Goal: Task Accomplishment & Management: Manage account settings

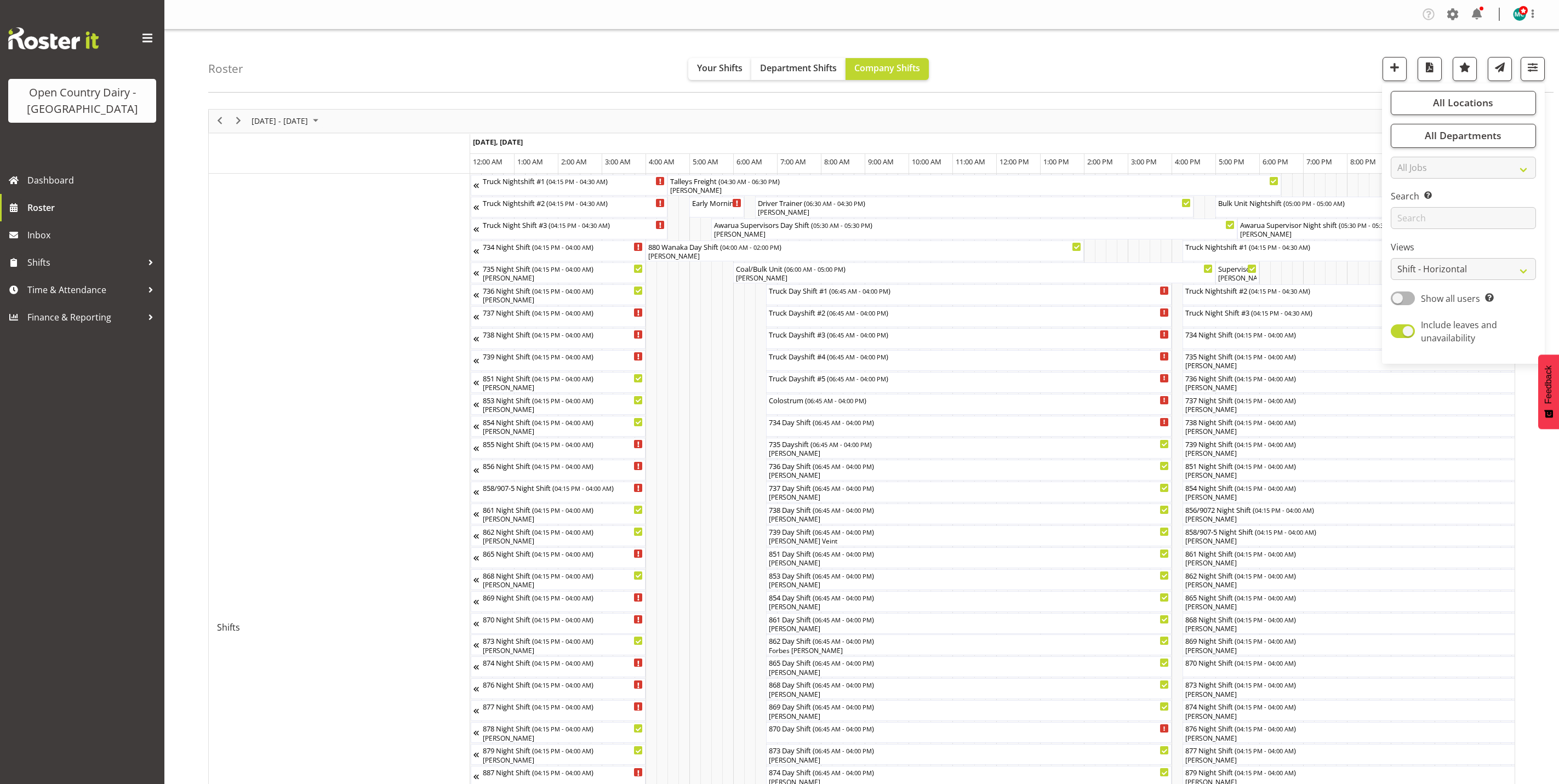
select select "shiftH"
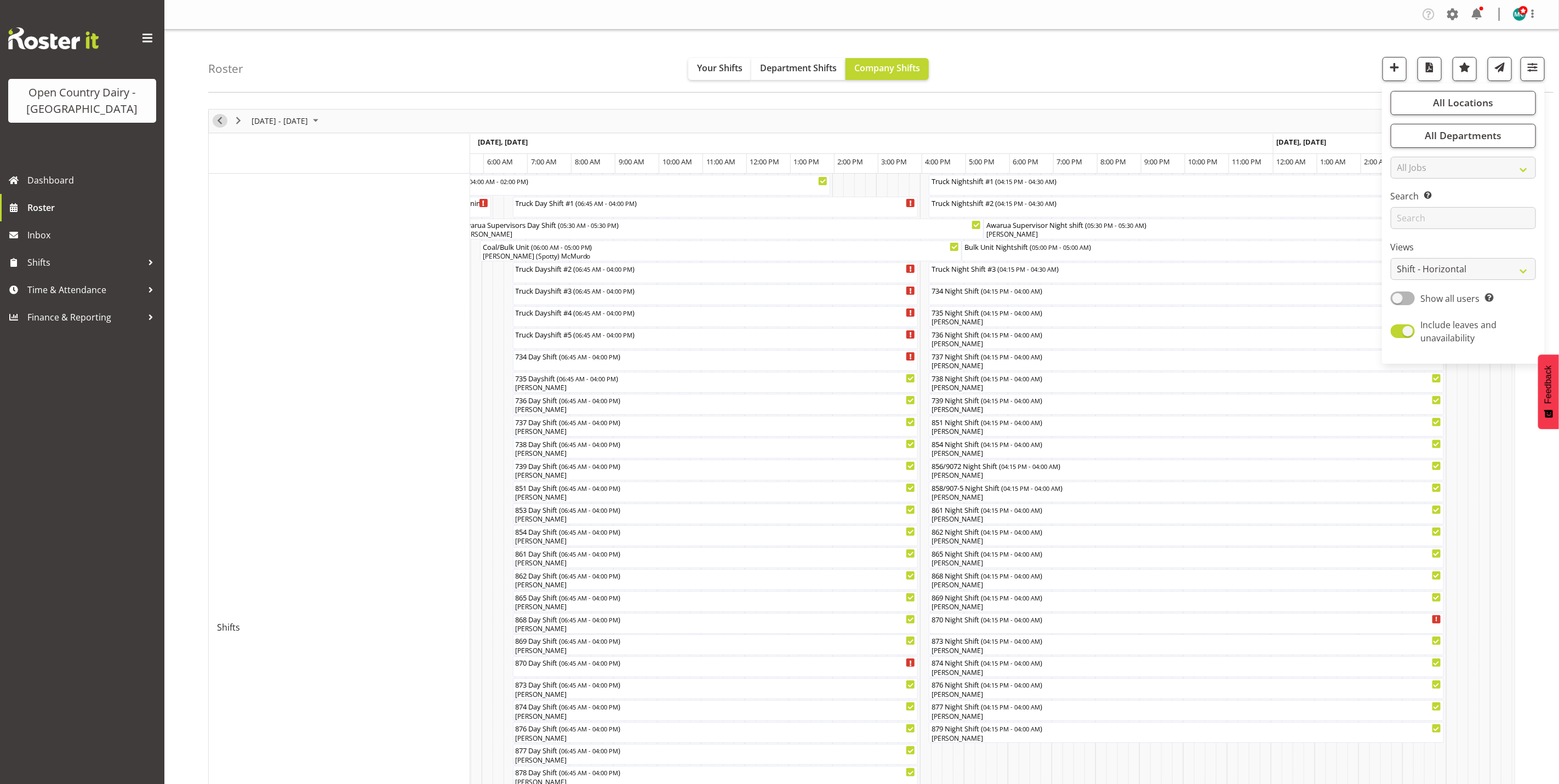
click at [223, 124] on span "Previous" at bounding box center [219, 121] width 13 height 14
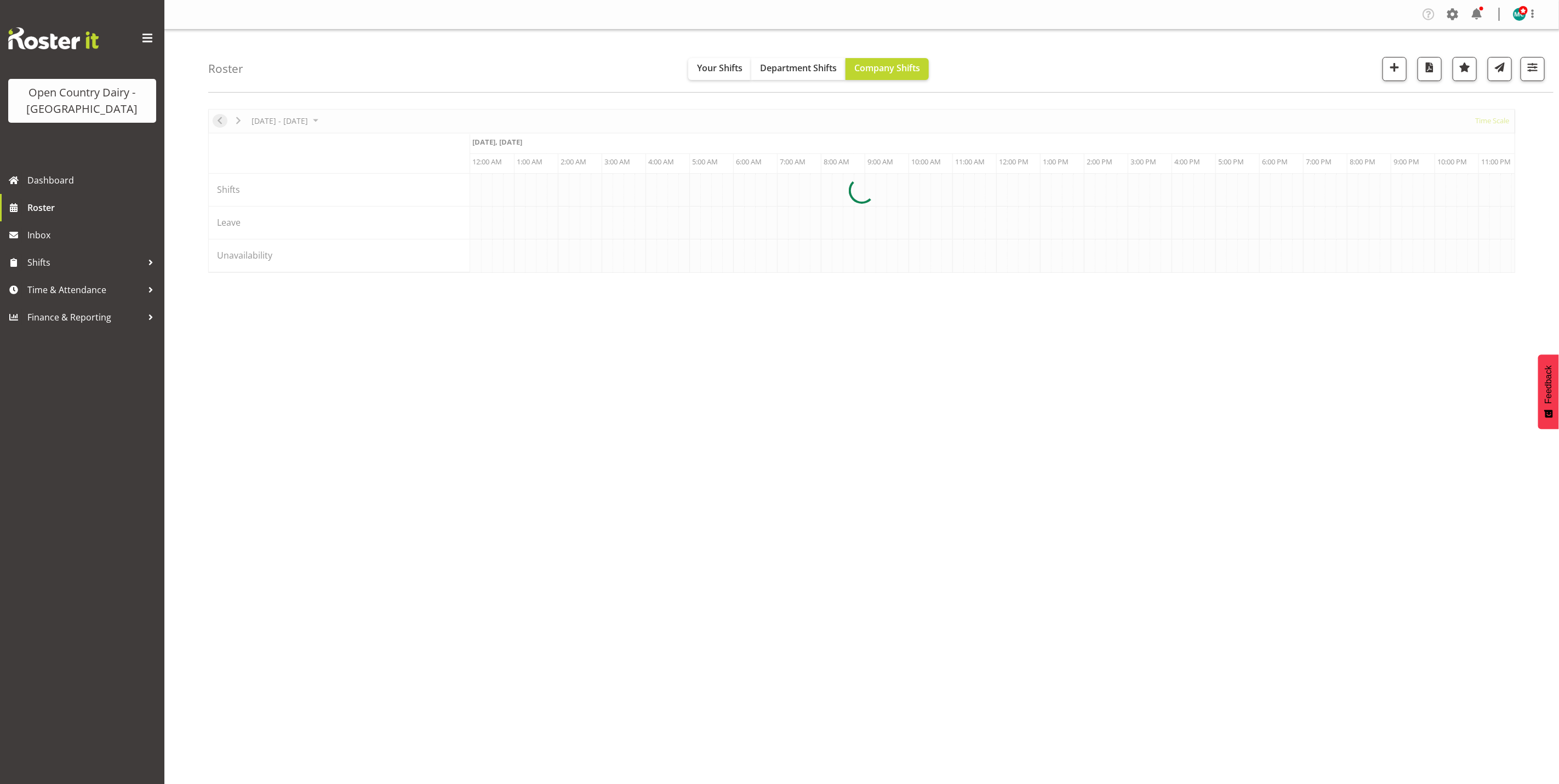
scroll to position [0, 2103]
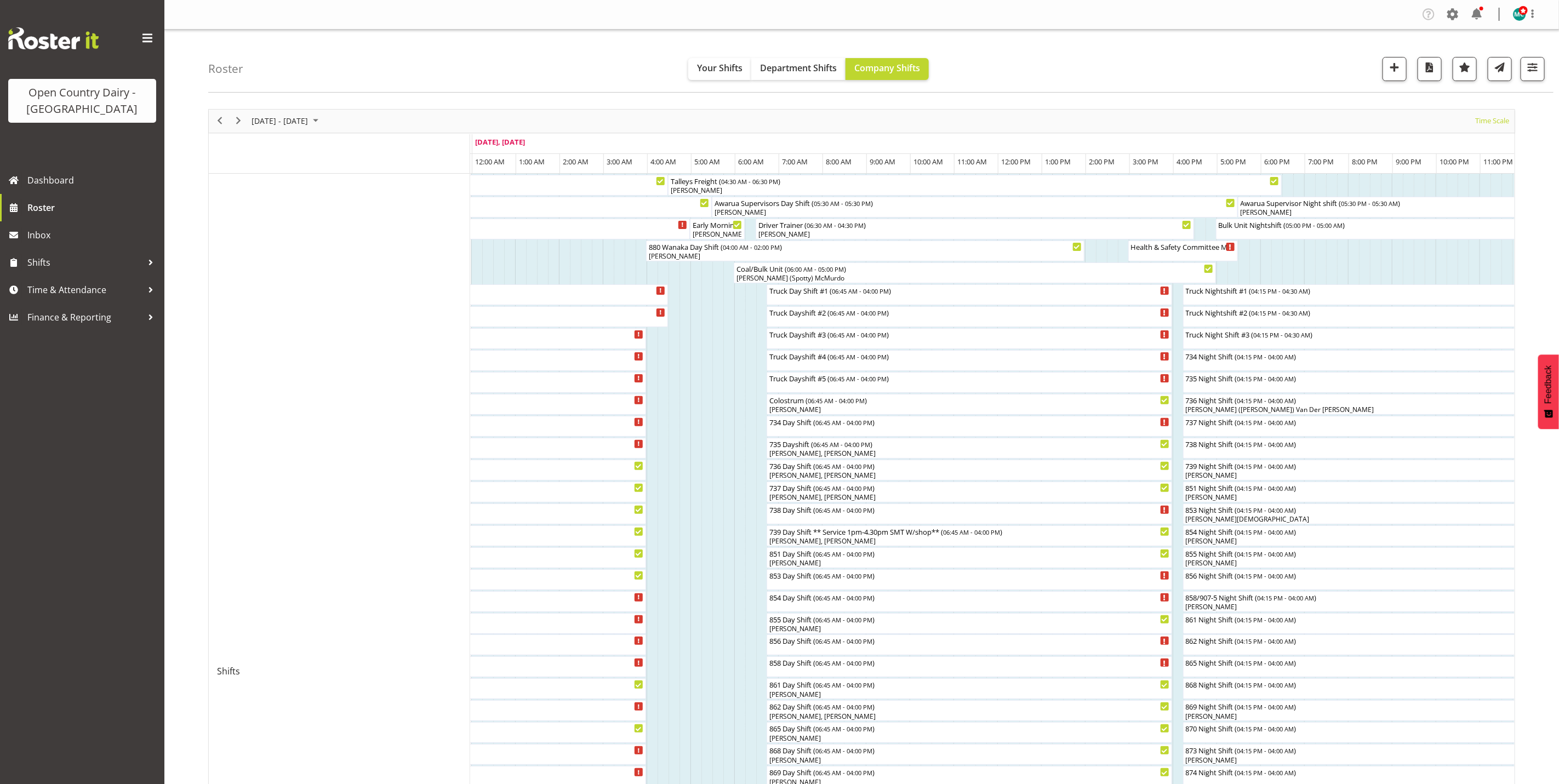
click at [850, 278] on div at bounding box center [861, 673] width 1307 height 1128
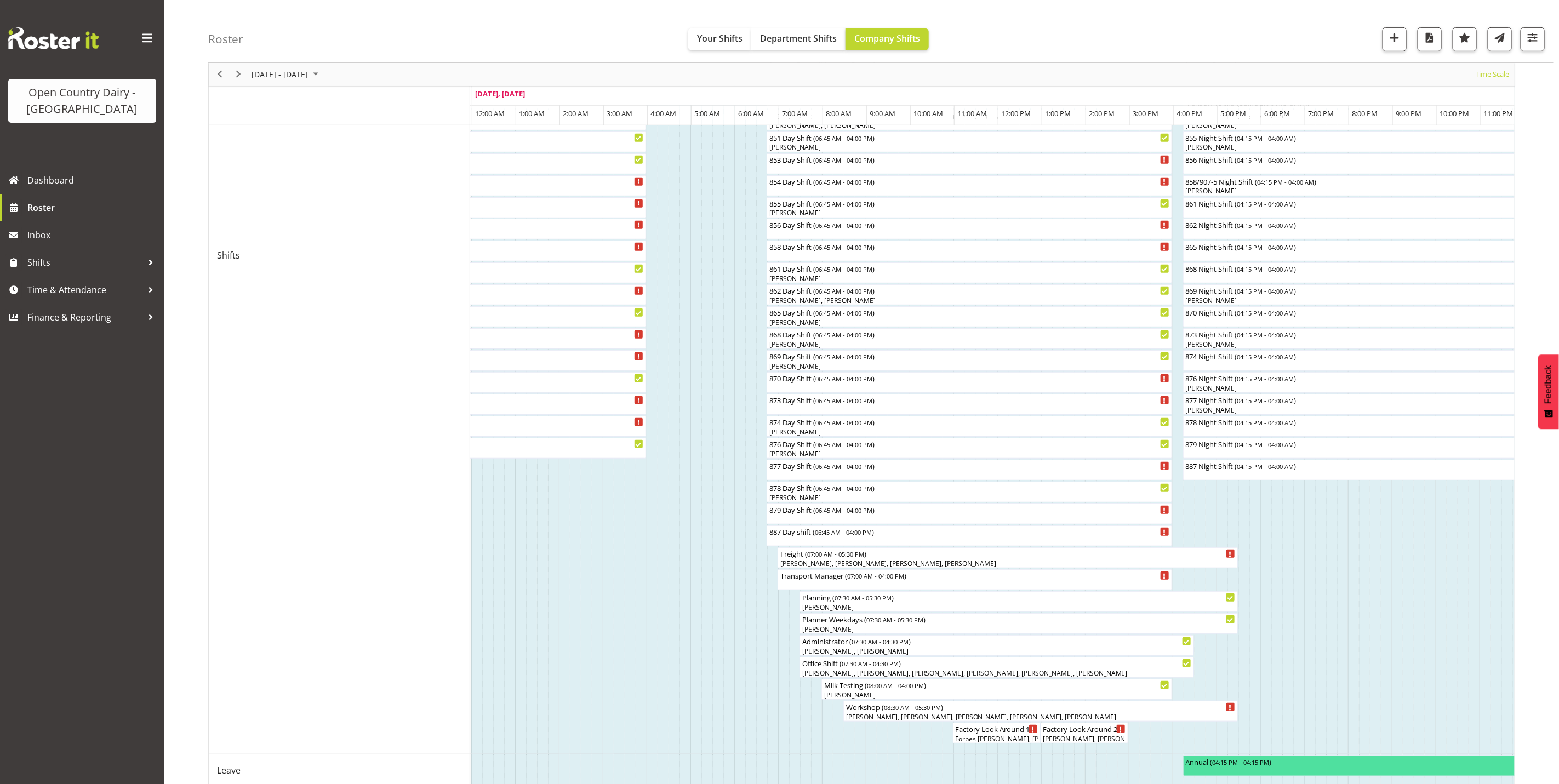
scroll to position [391, 0]
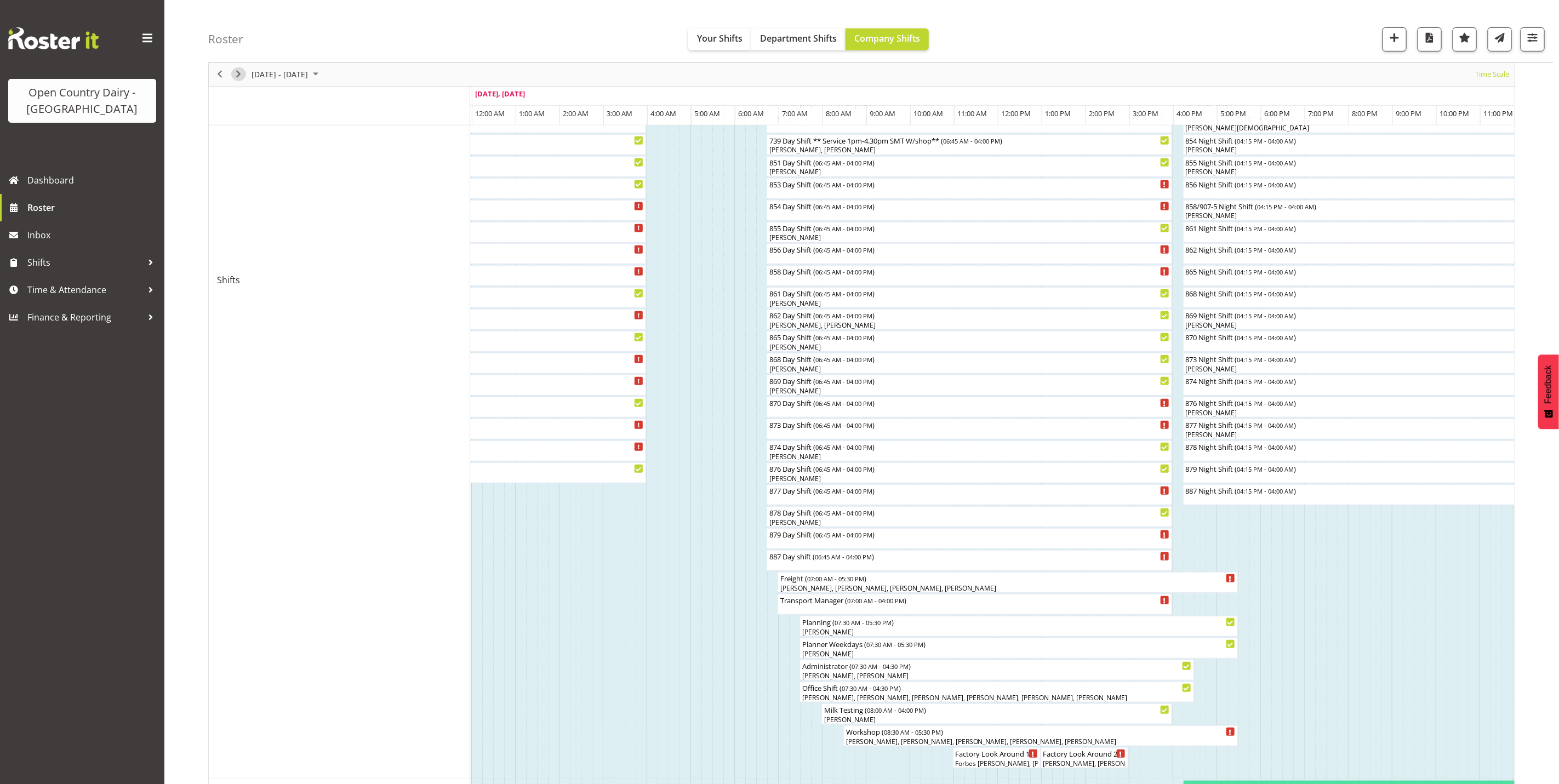
drag, startPoint x: 237, startPoint y: 77, endPoint x: 276, endPoint y: 107, distance: 49.2
click at [237, 77] on span "Next" at bounding box center [238, 75] width 13 height 14
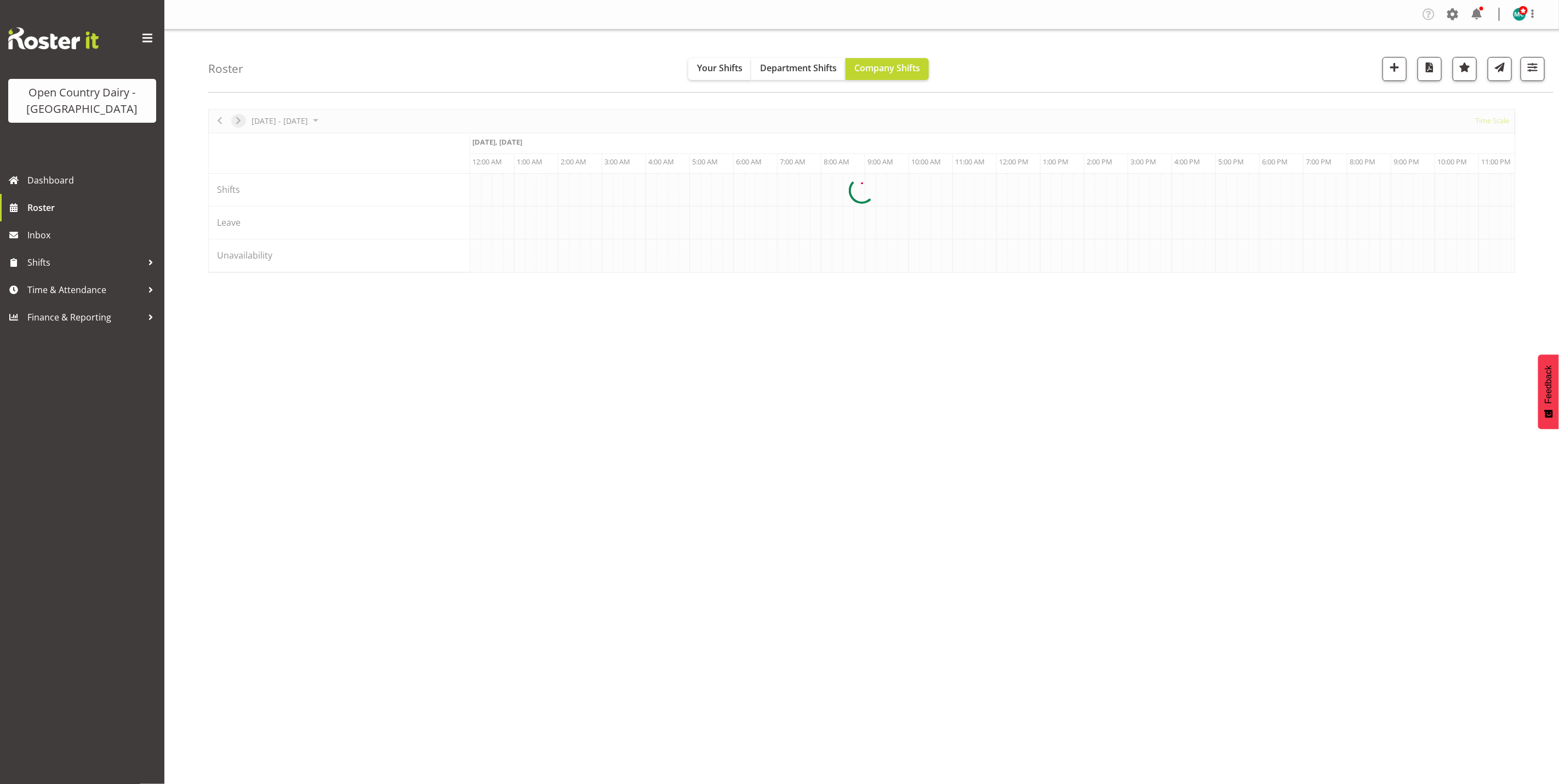
scroll to position [0, 0]
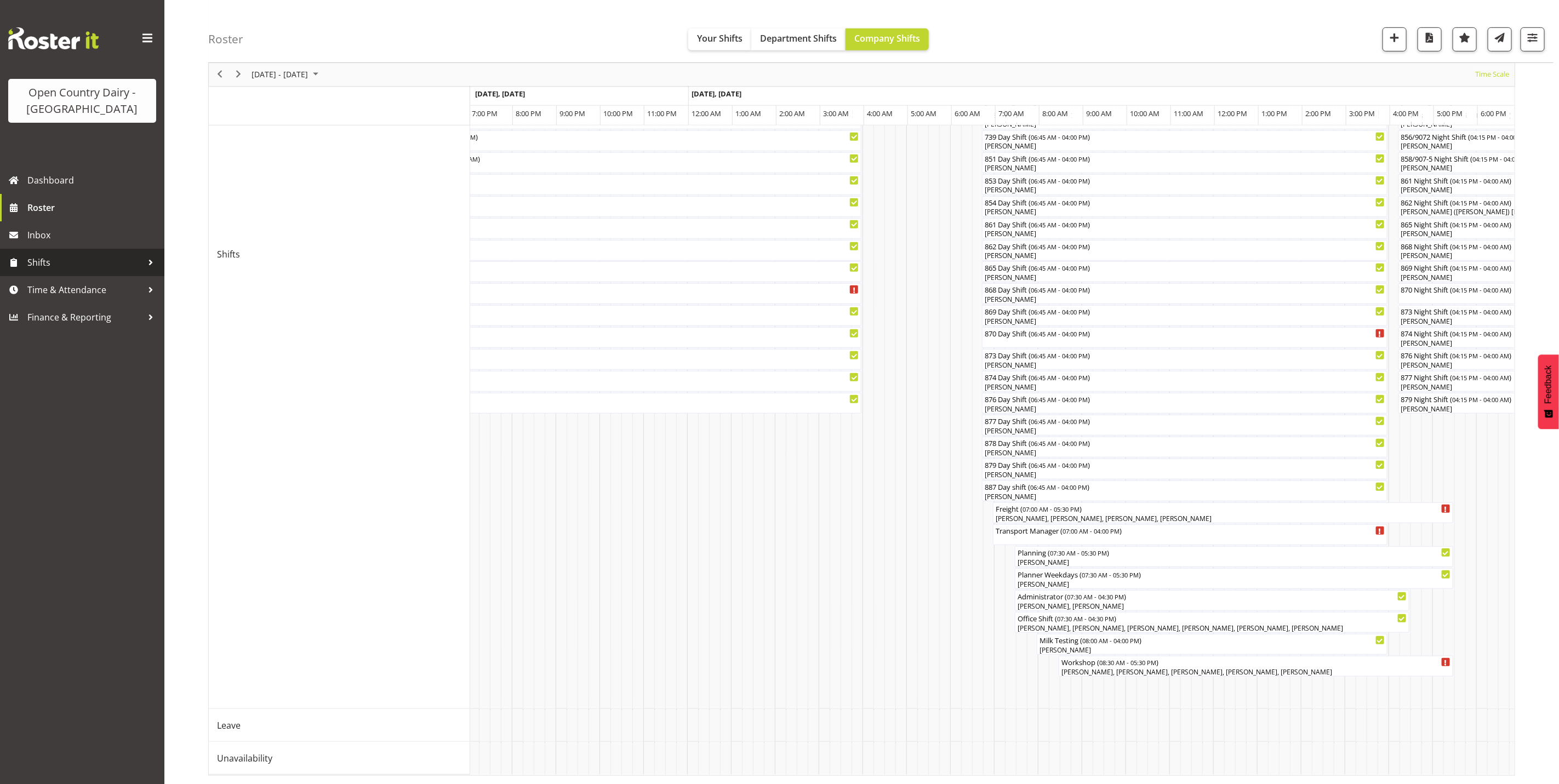
drag, startPoint x: 53, startPoint y: 263, endPoint x: 62, endPoint y: 265, distance: 9.2
click at [53, 263] on span "Shifts" at bounding box center [84, 262] width 115 height 17
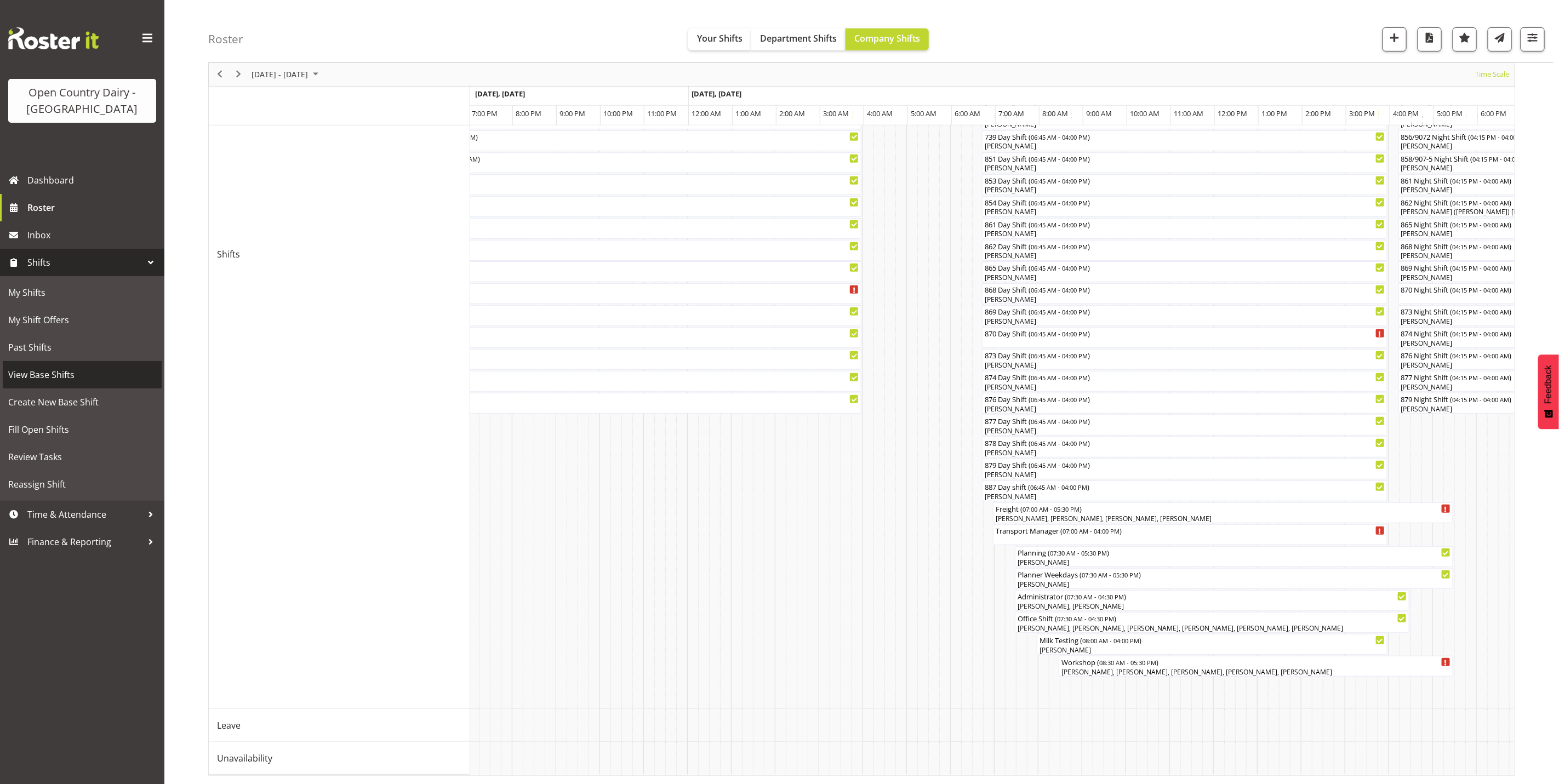
click at [40, 379] on span "View Base Shifts" at bounding box center [82, 374] width 148 height 17
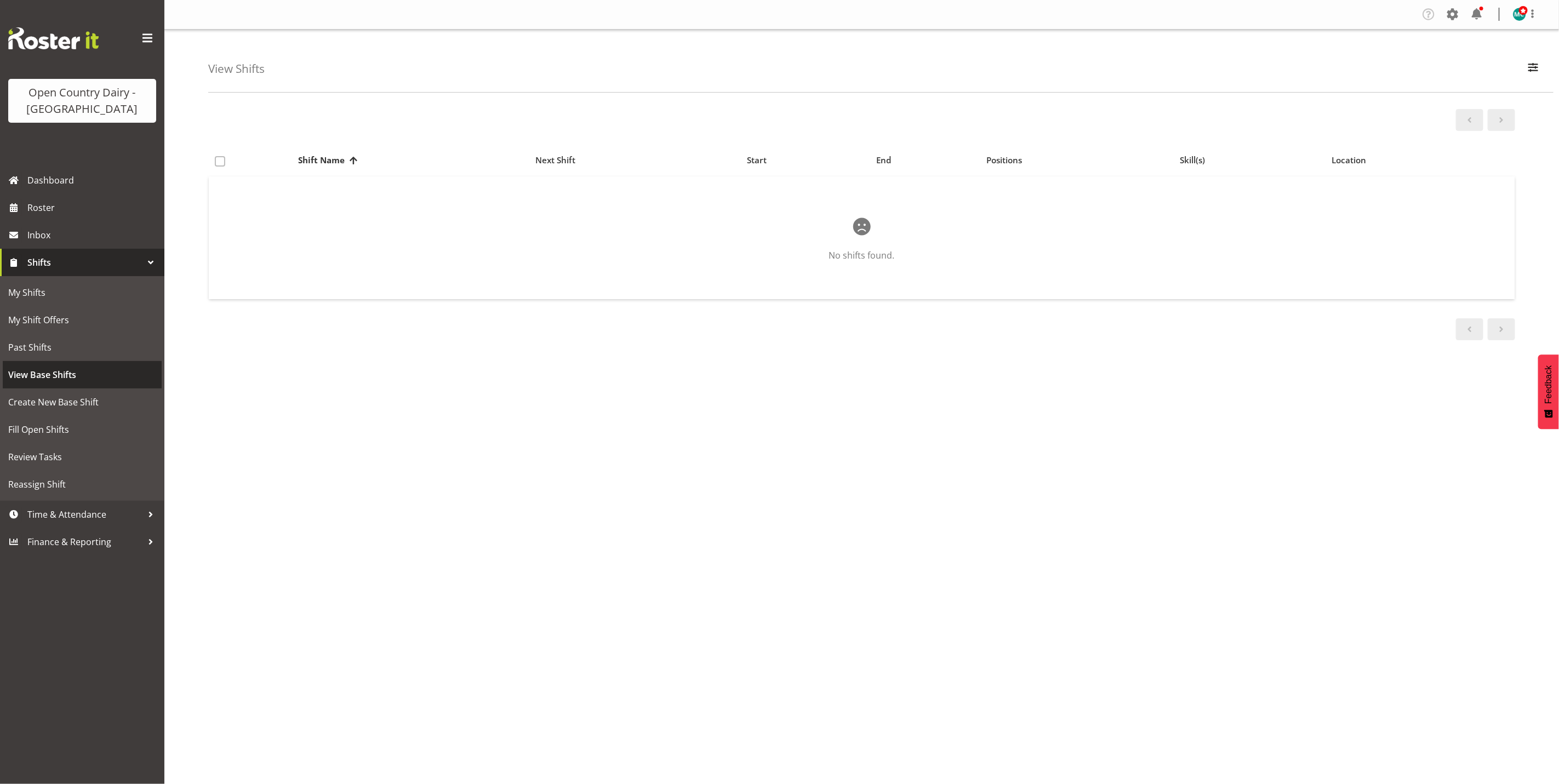
click at [42, 379] on span "View Base Shifts" at bounding box center [82, 374] width 148 height 17
click at [1542, 63] on button "button" at bounding box center [1533, 69] width 23 height 24
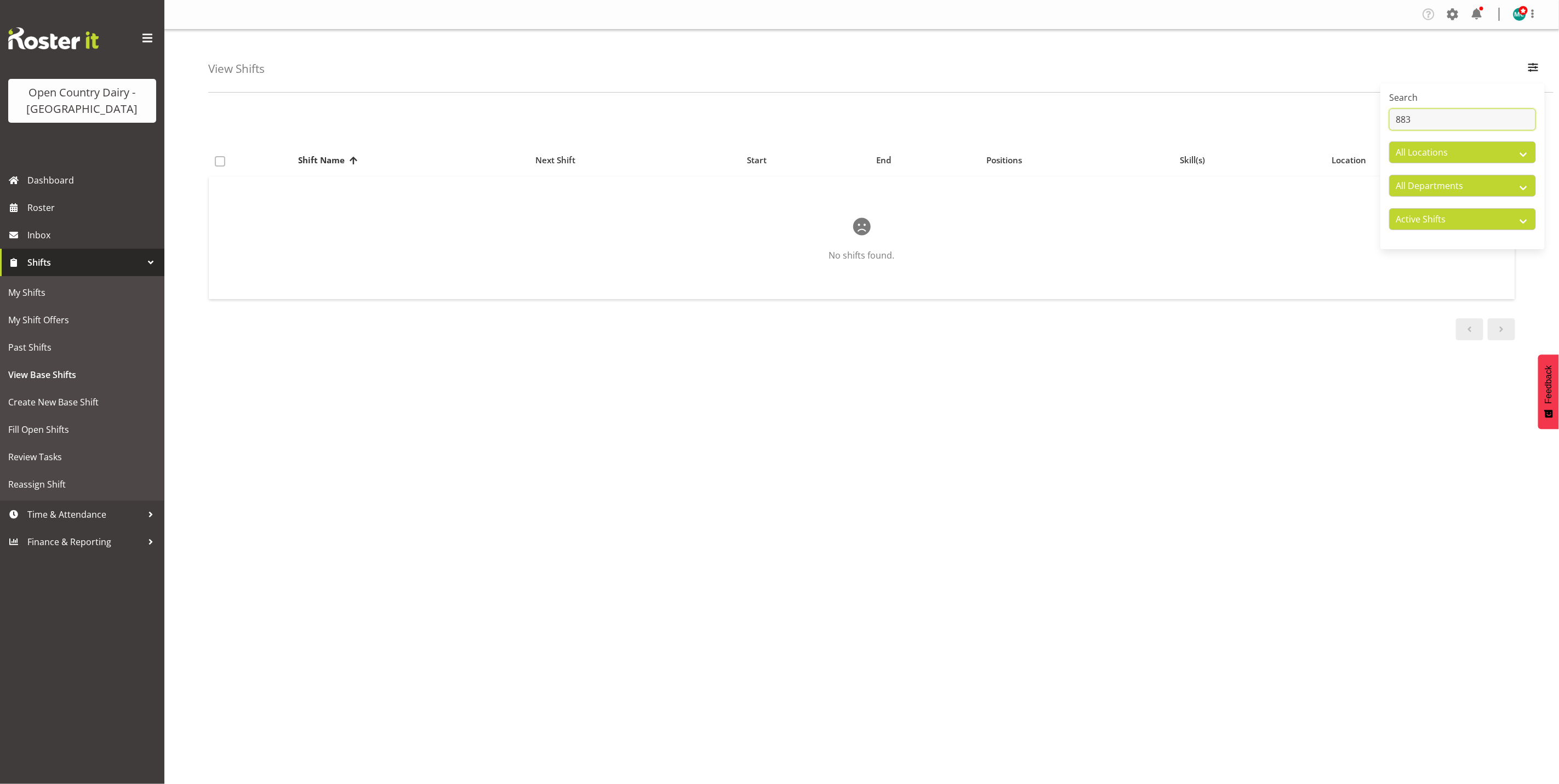
click at [1435, 118] on input "883" at bounding box center [1462, 119] width 147 height 22
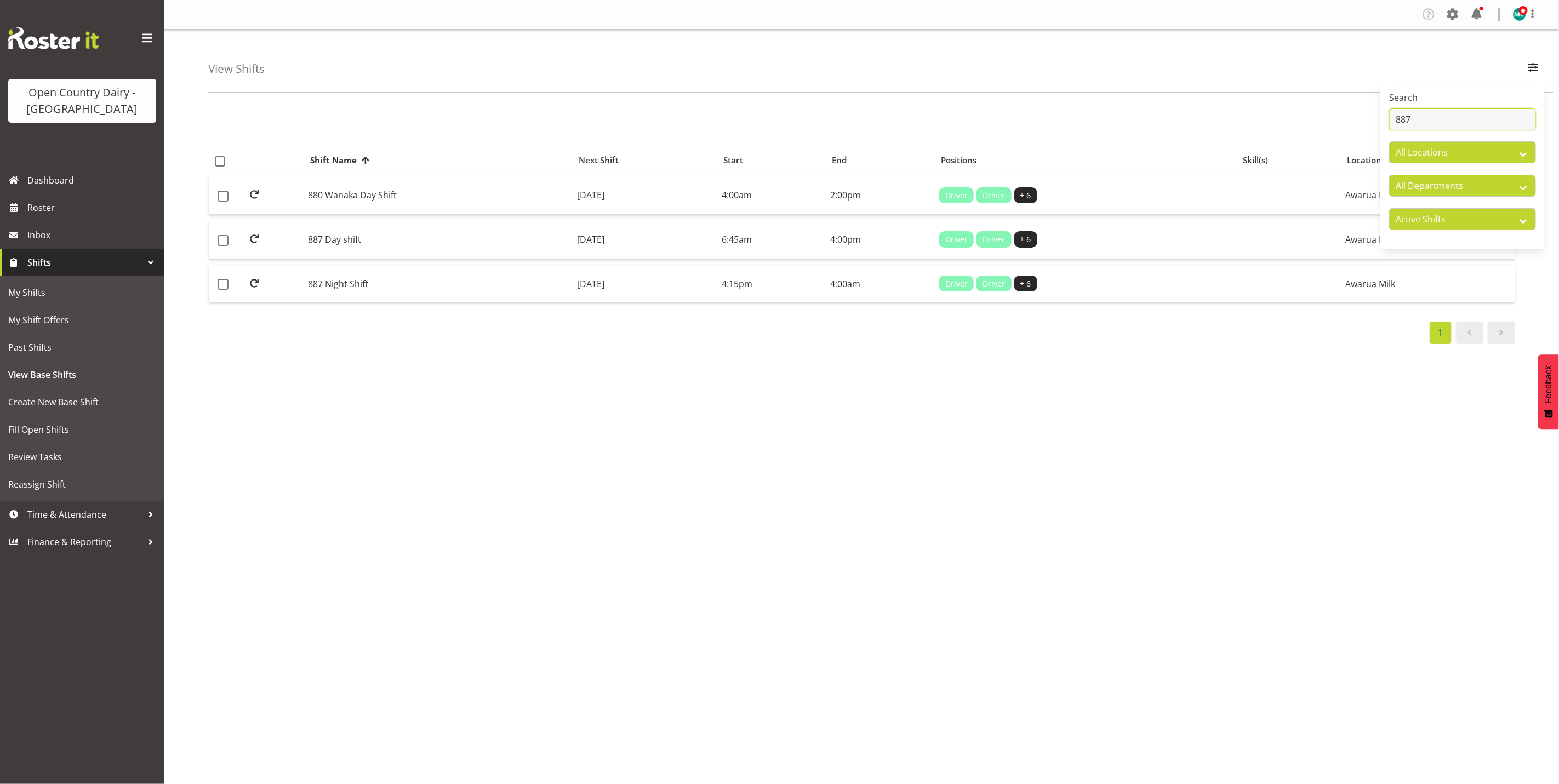
type input "887"
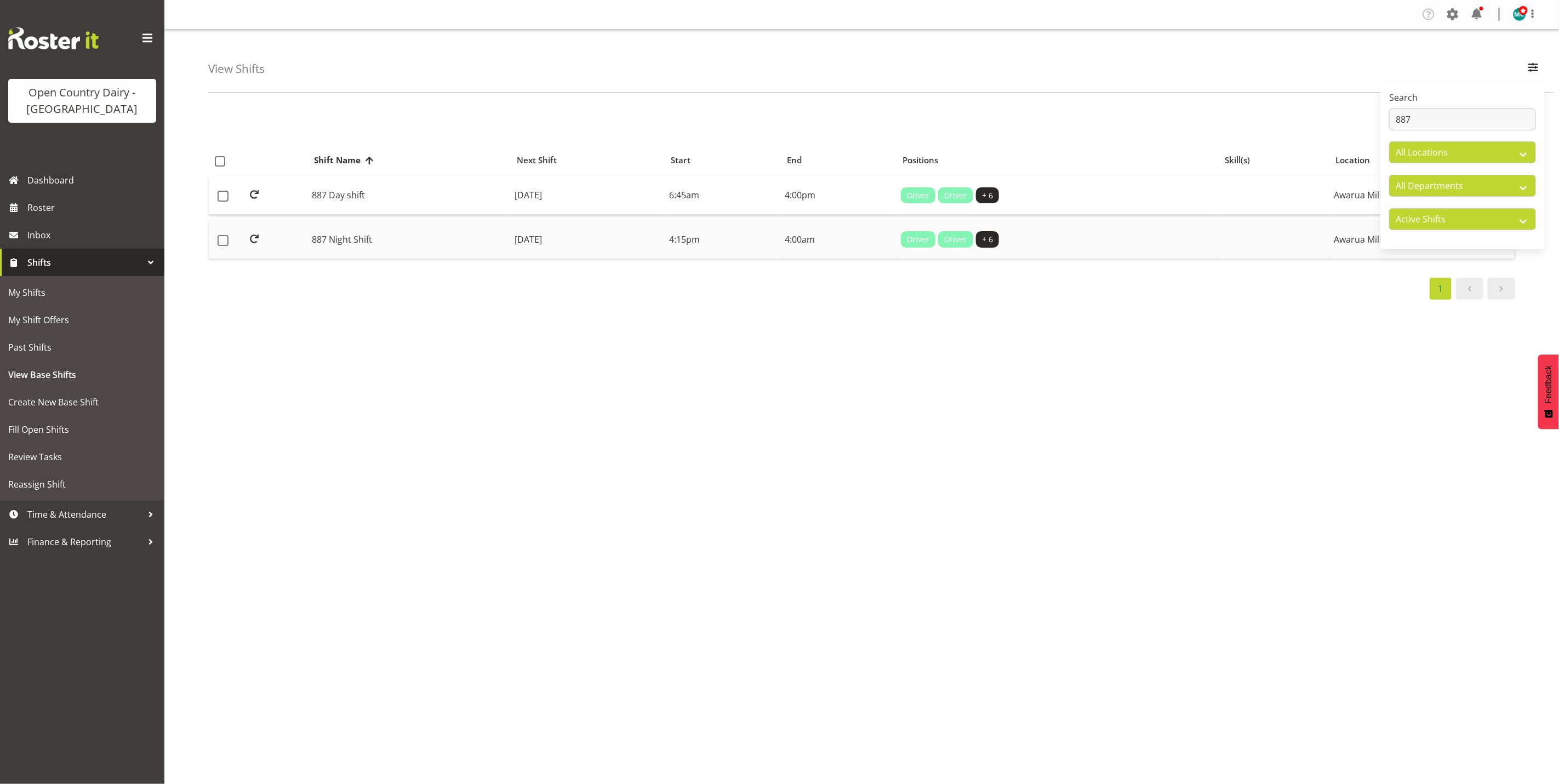
click at [335, 246] on td "887 Night Shift" at bounding box center [409, 239] width 203 height 38
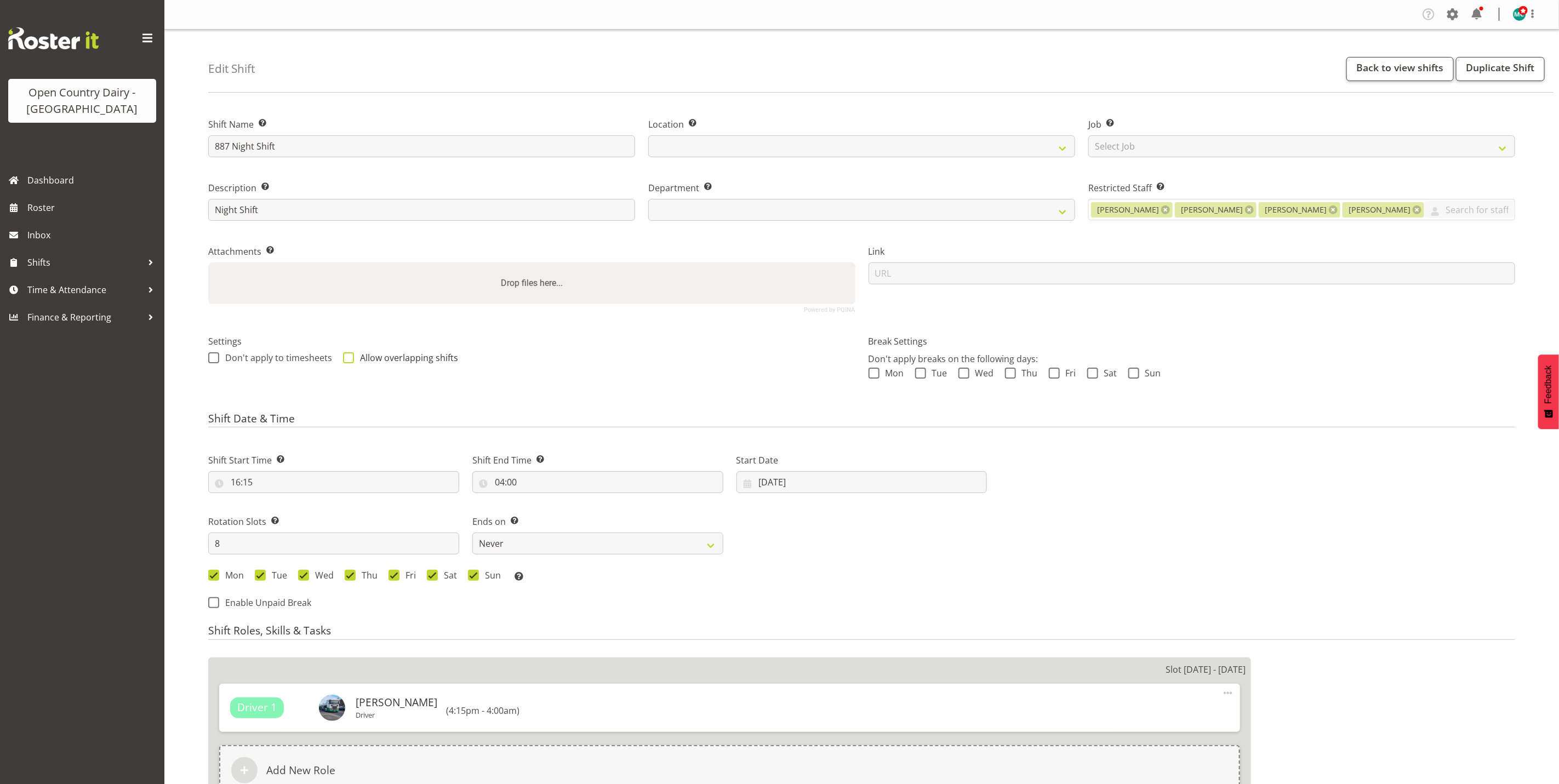
select select
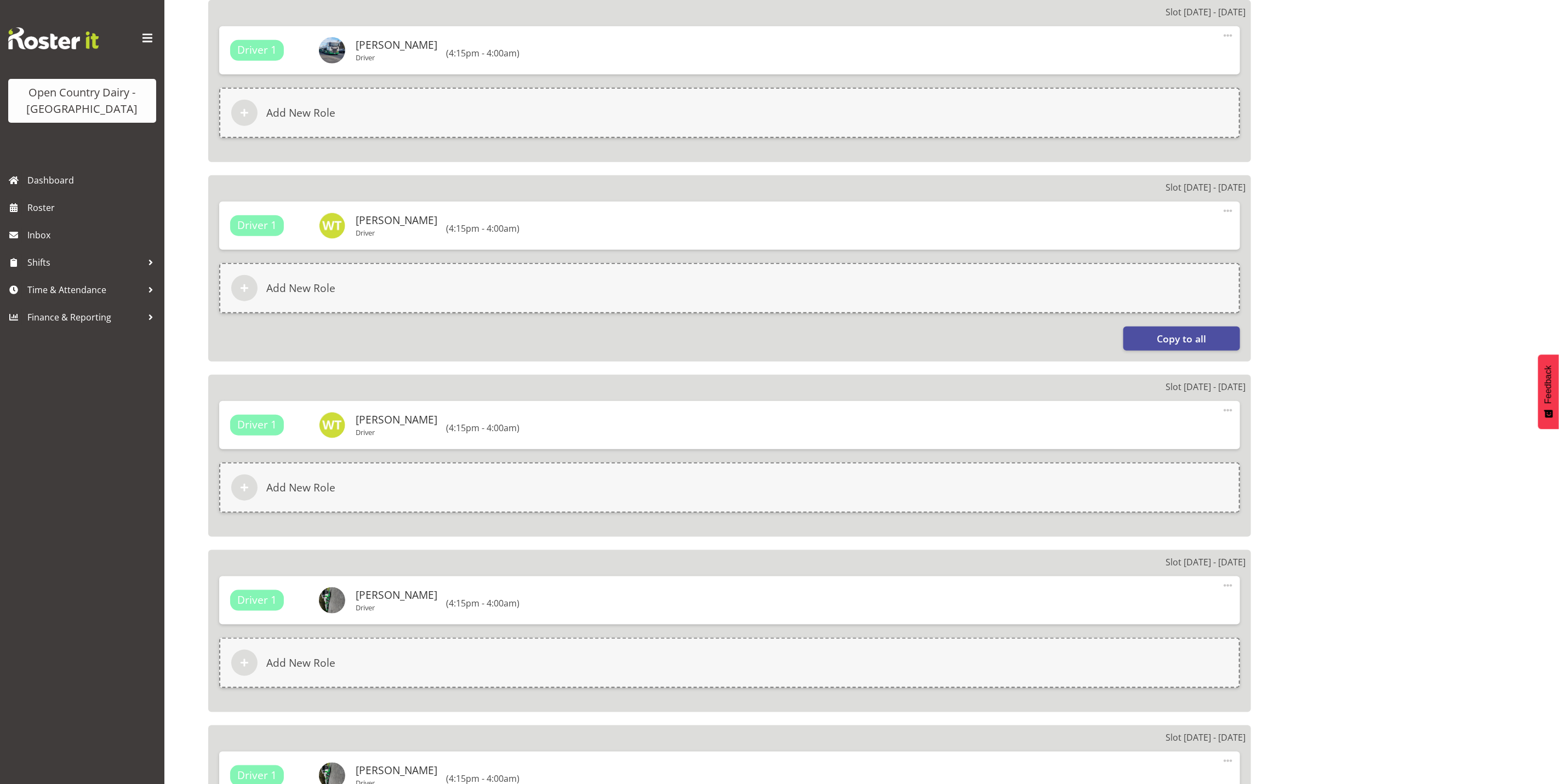
select select
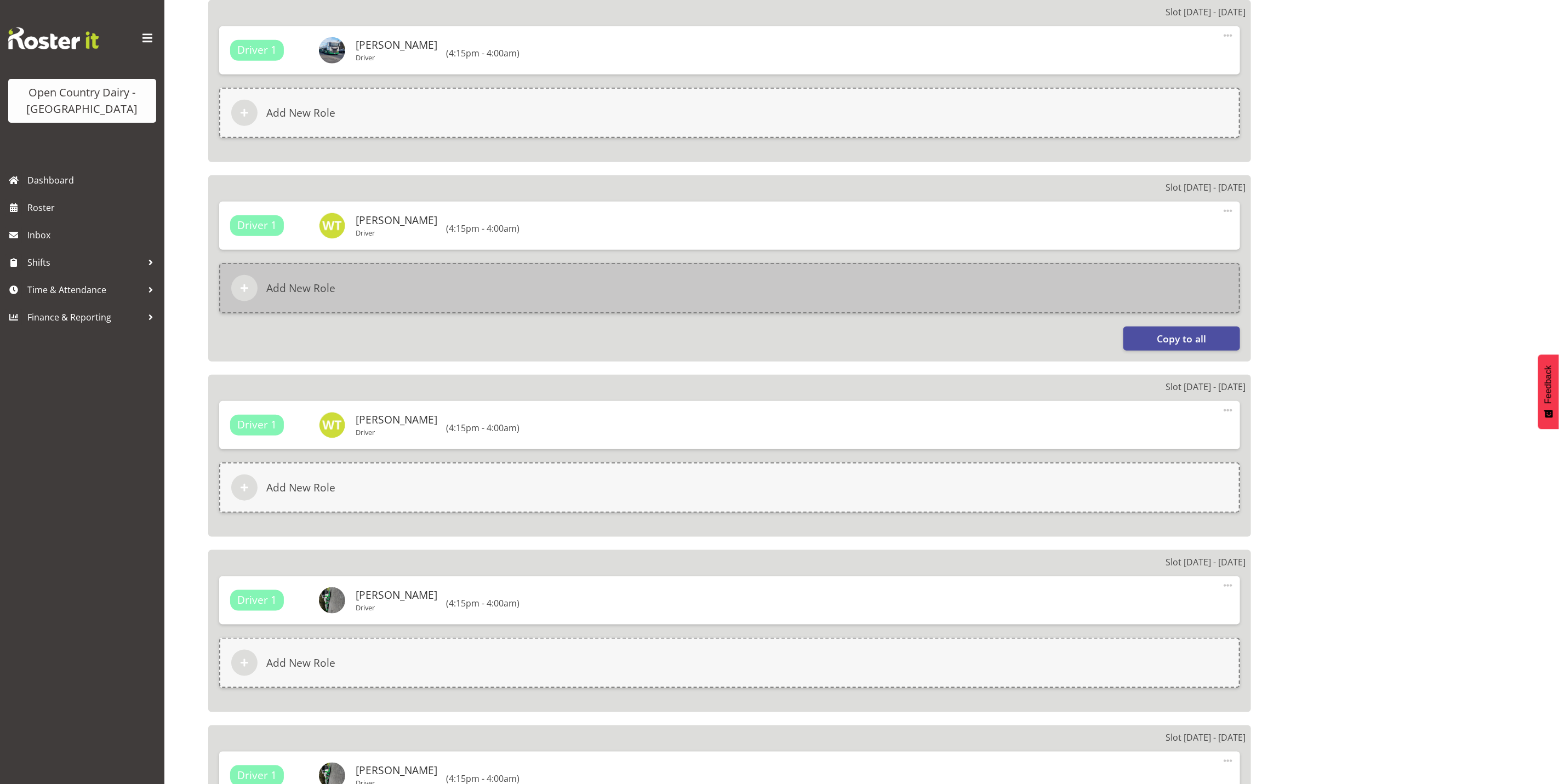
select select
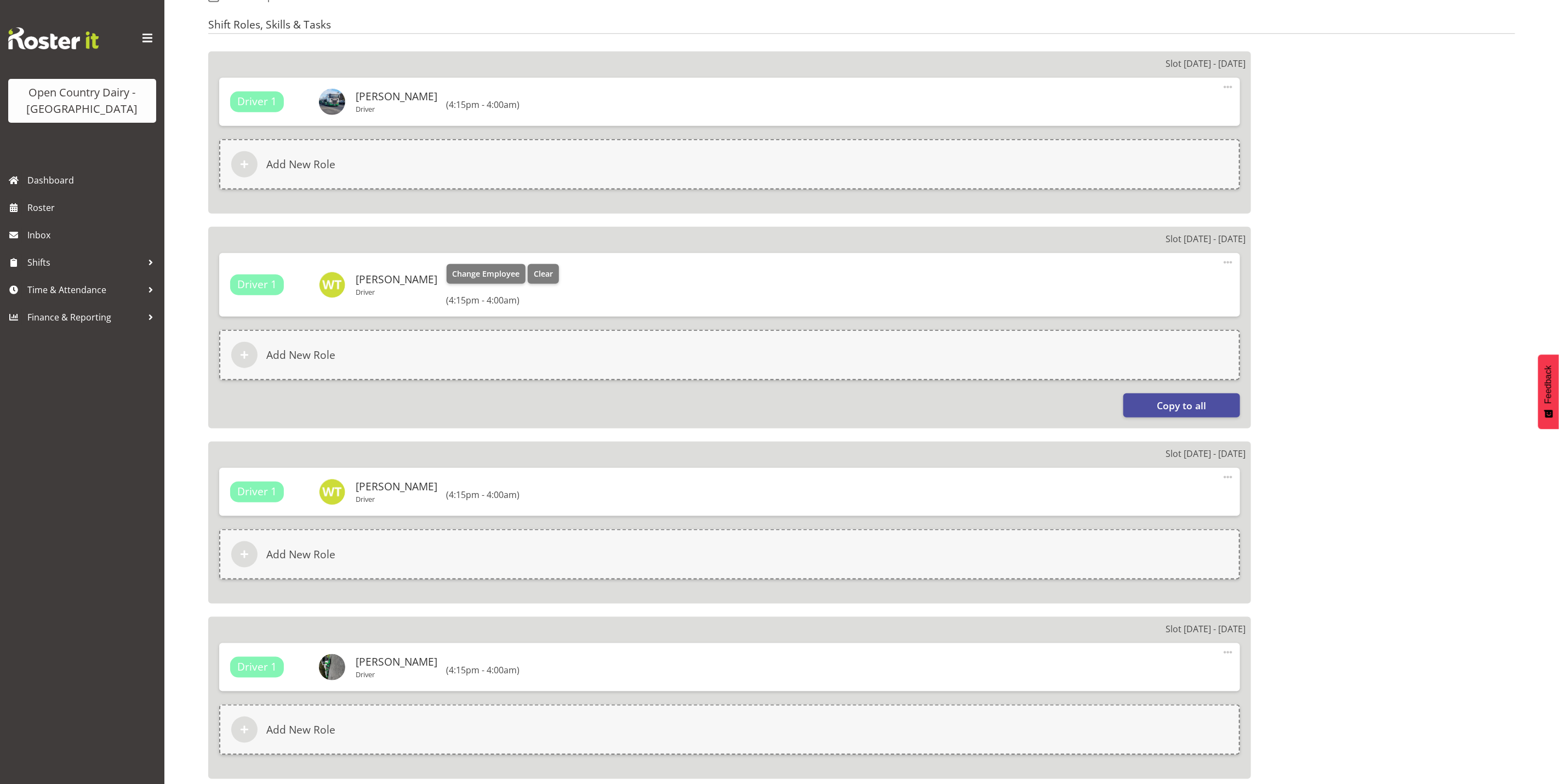
scroll to position [709, 0]
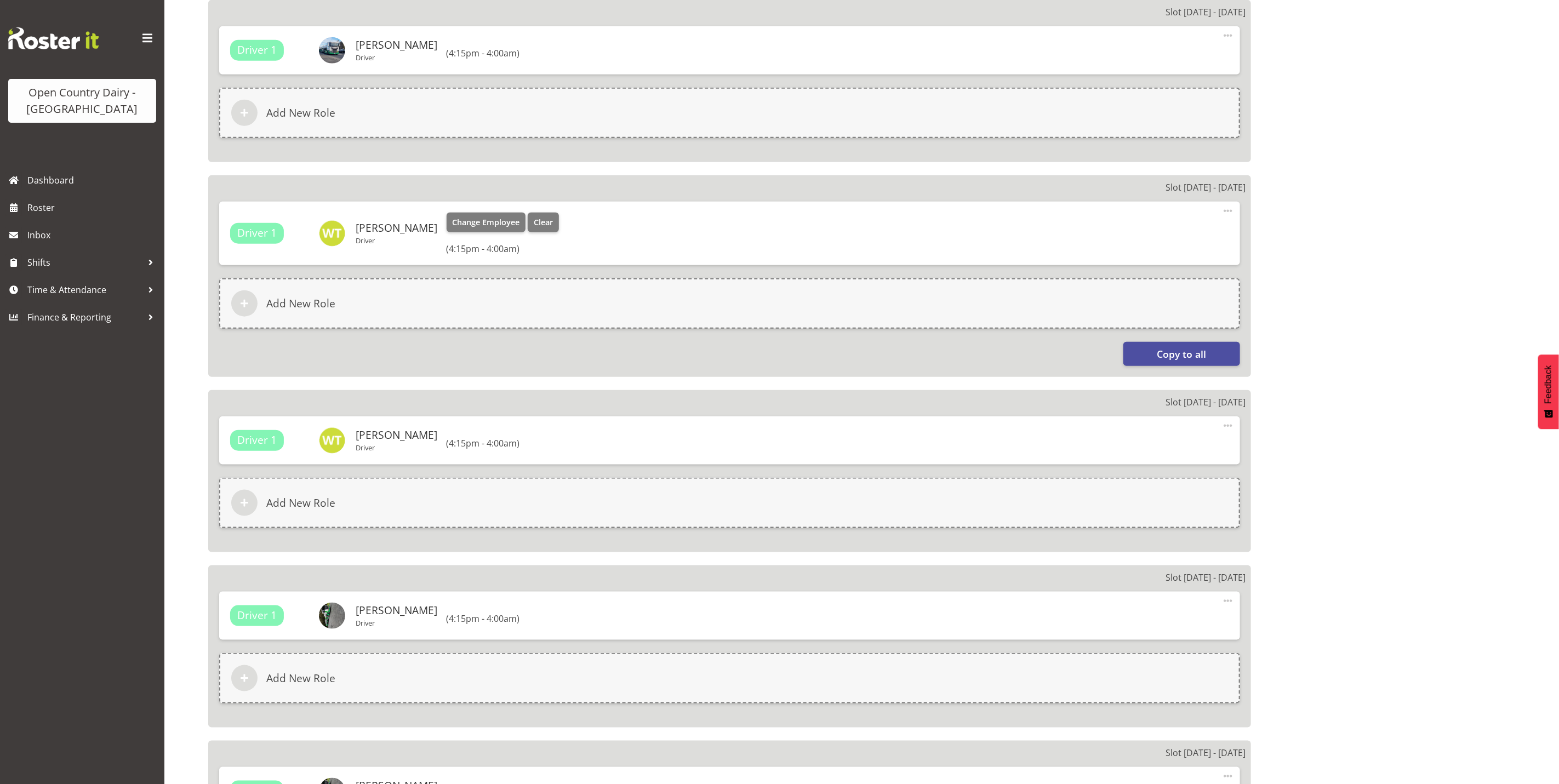
select select
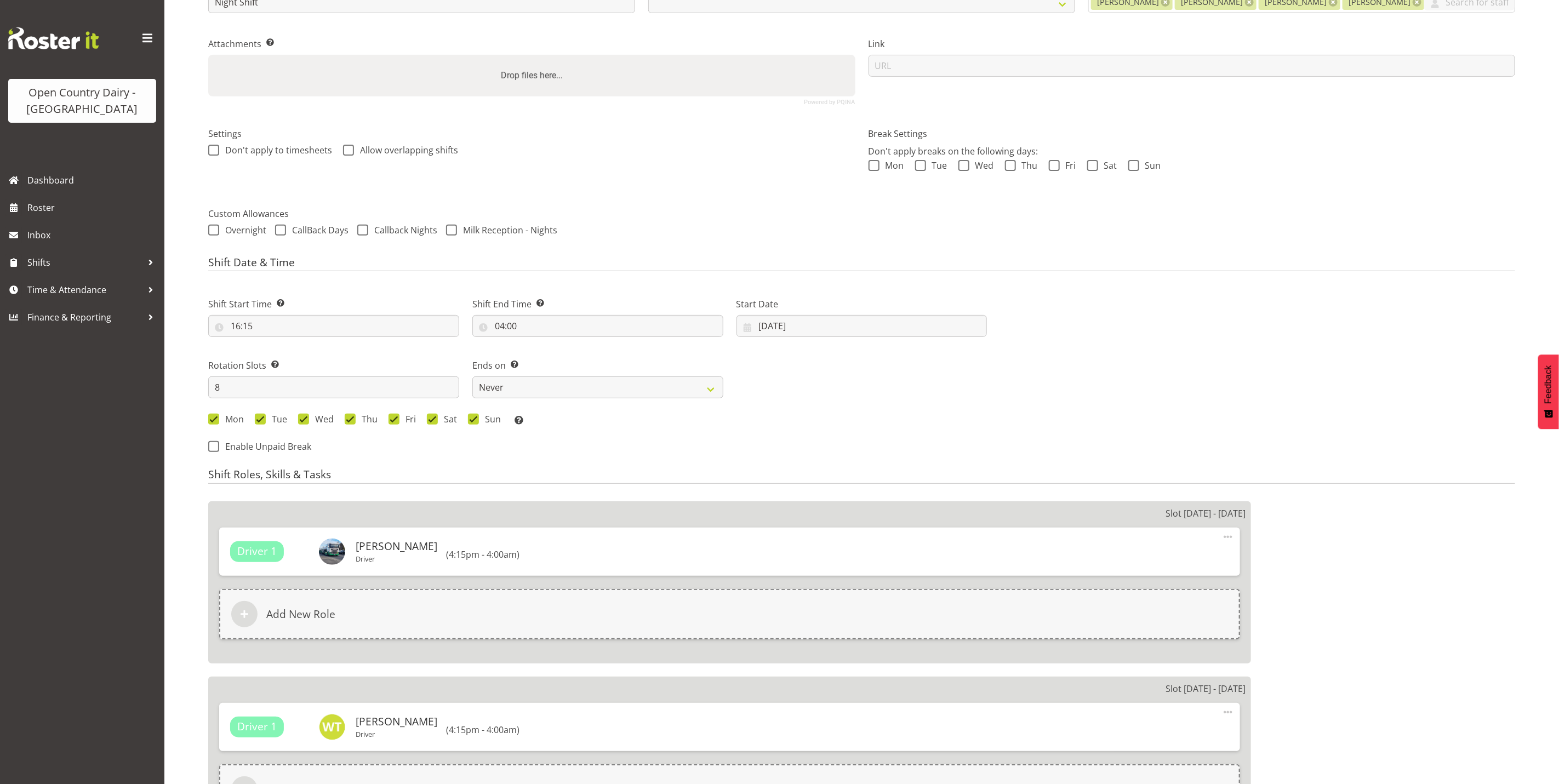
scroll to position [51, 0]
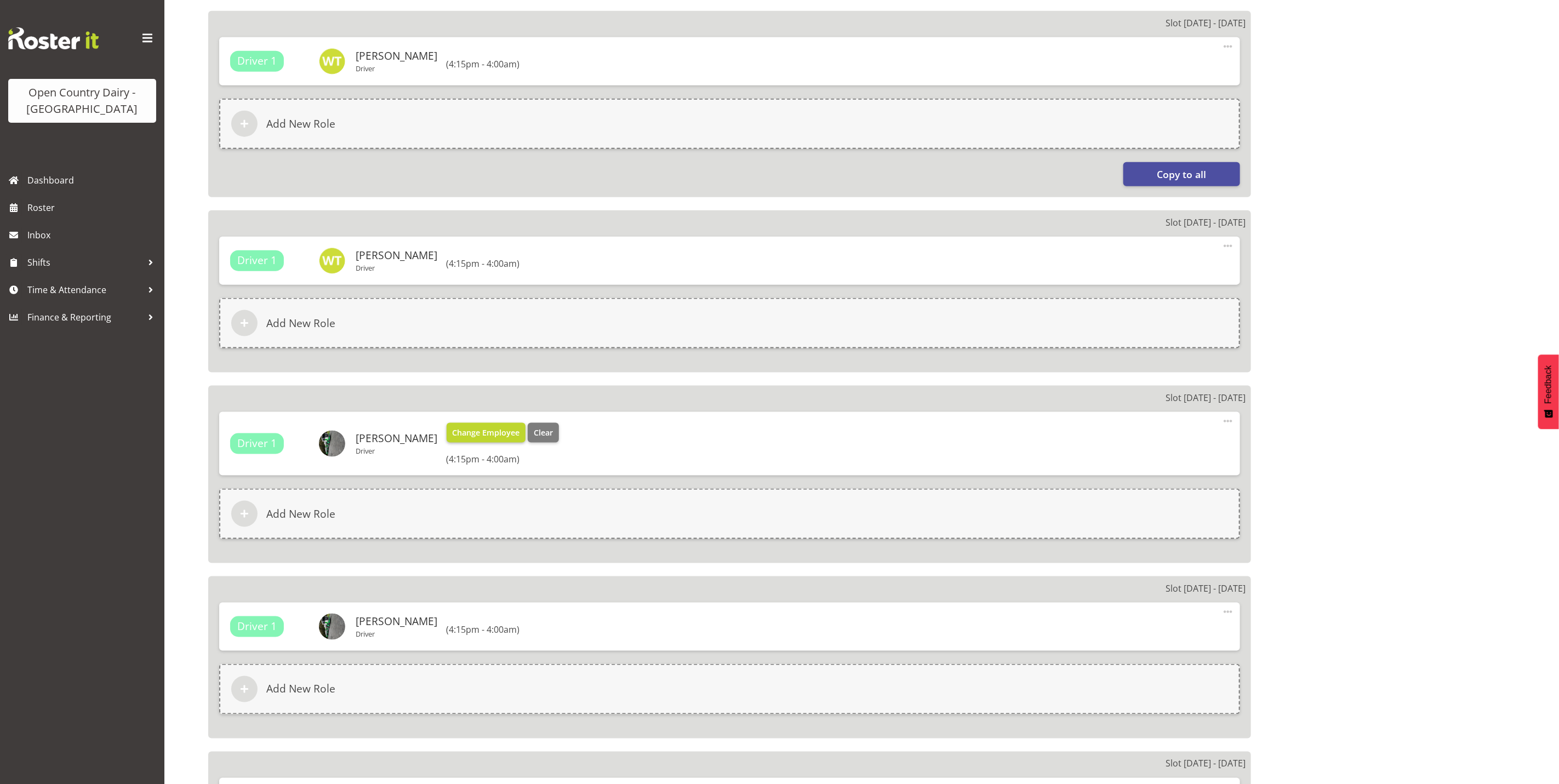
select select "908"
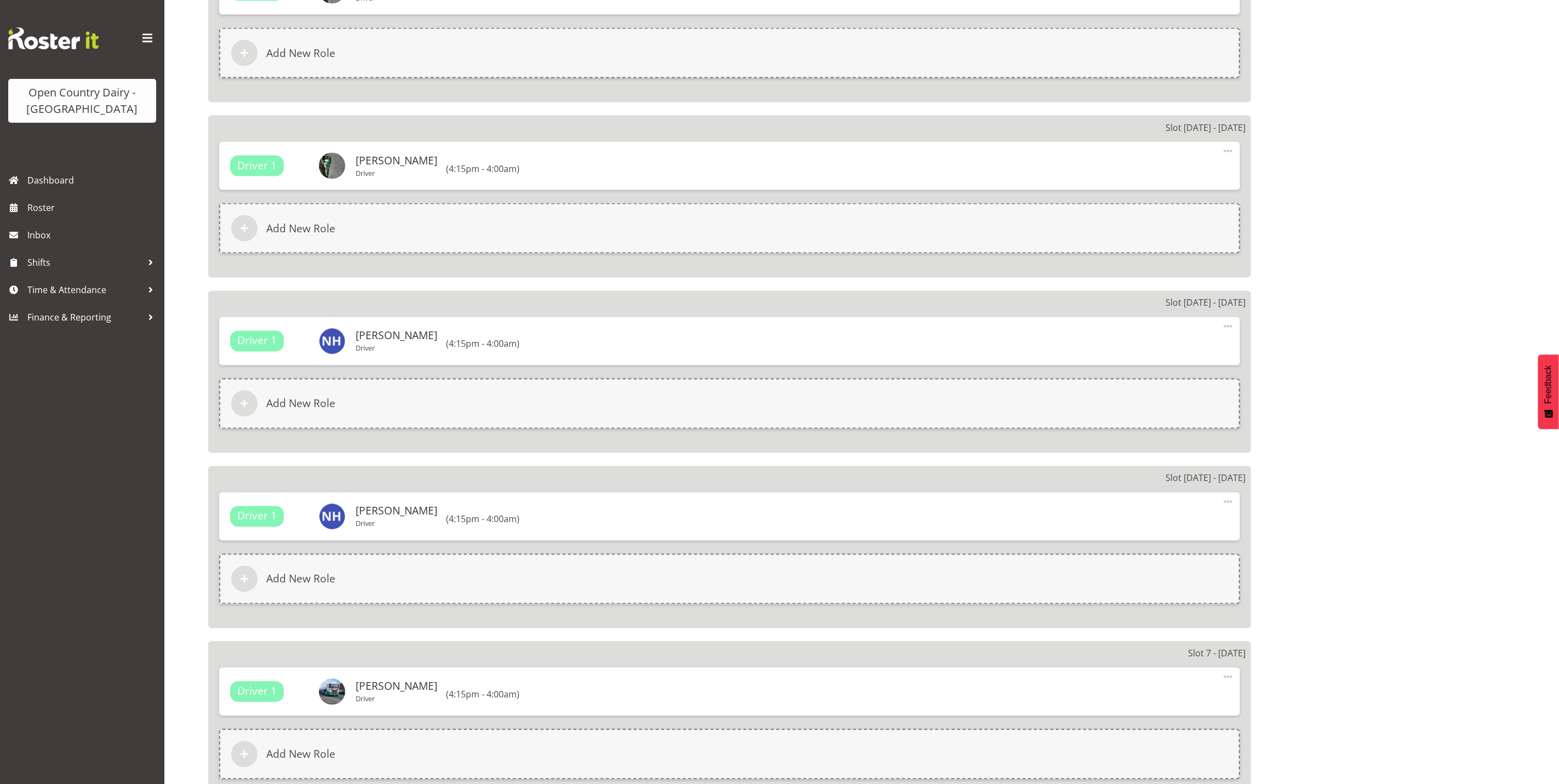
scroll to position [1503, 0]
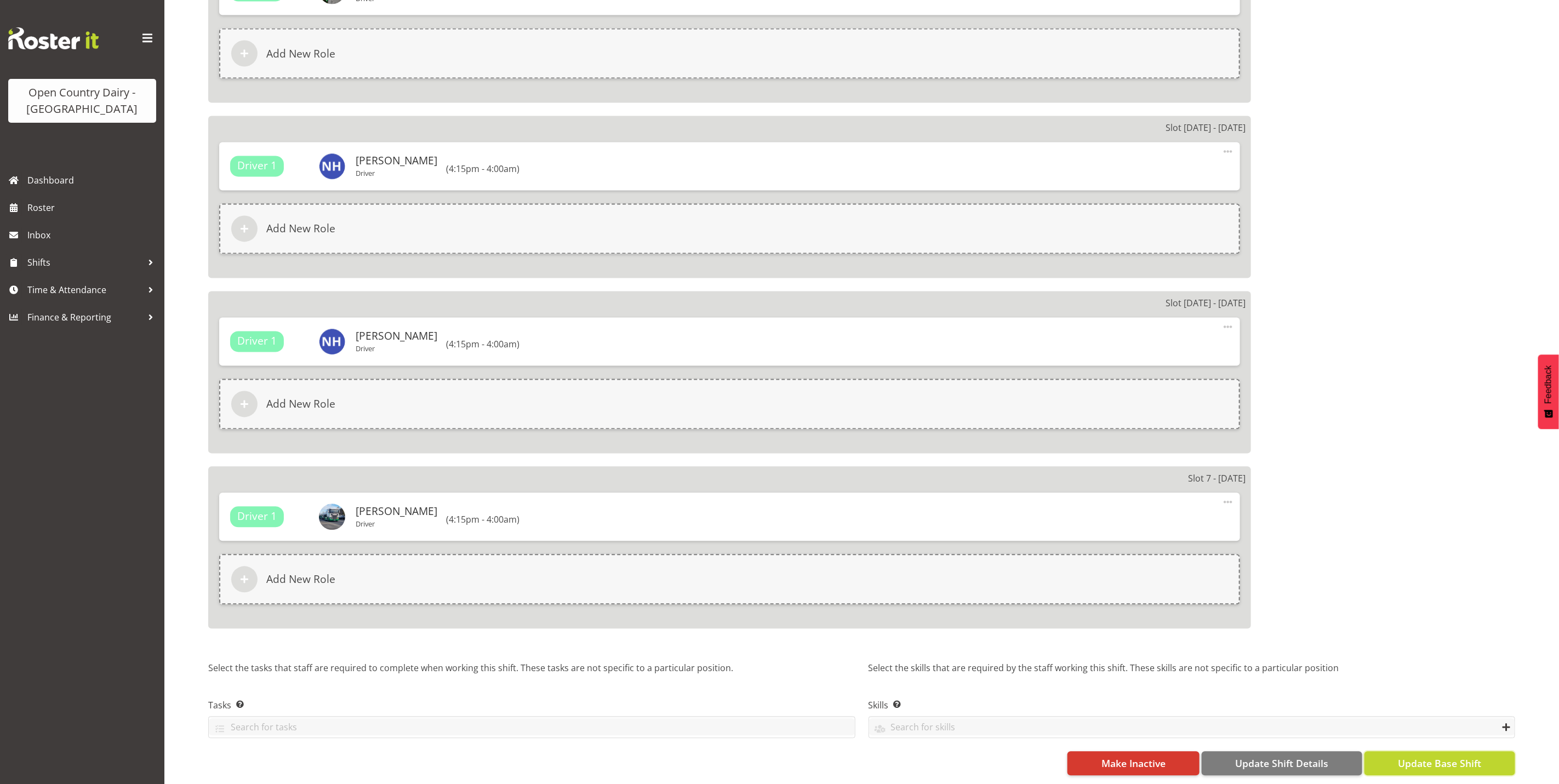
click at [1434, 756] on span "Update Base Shift" at bounding box center [1440, 763] width 84 height 14
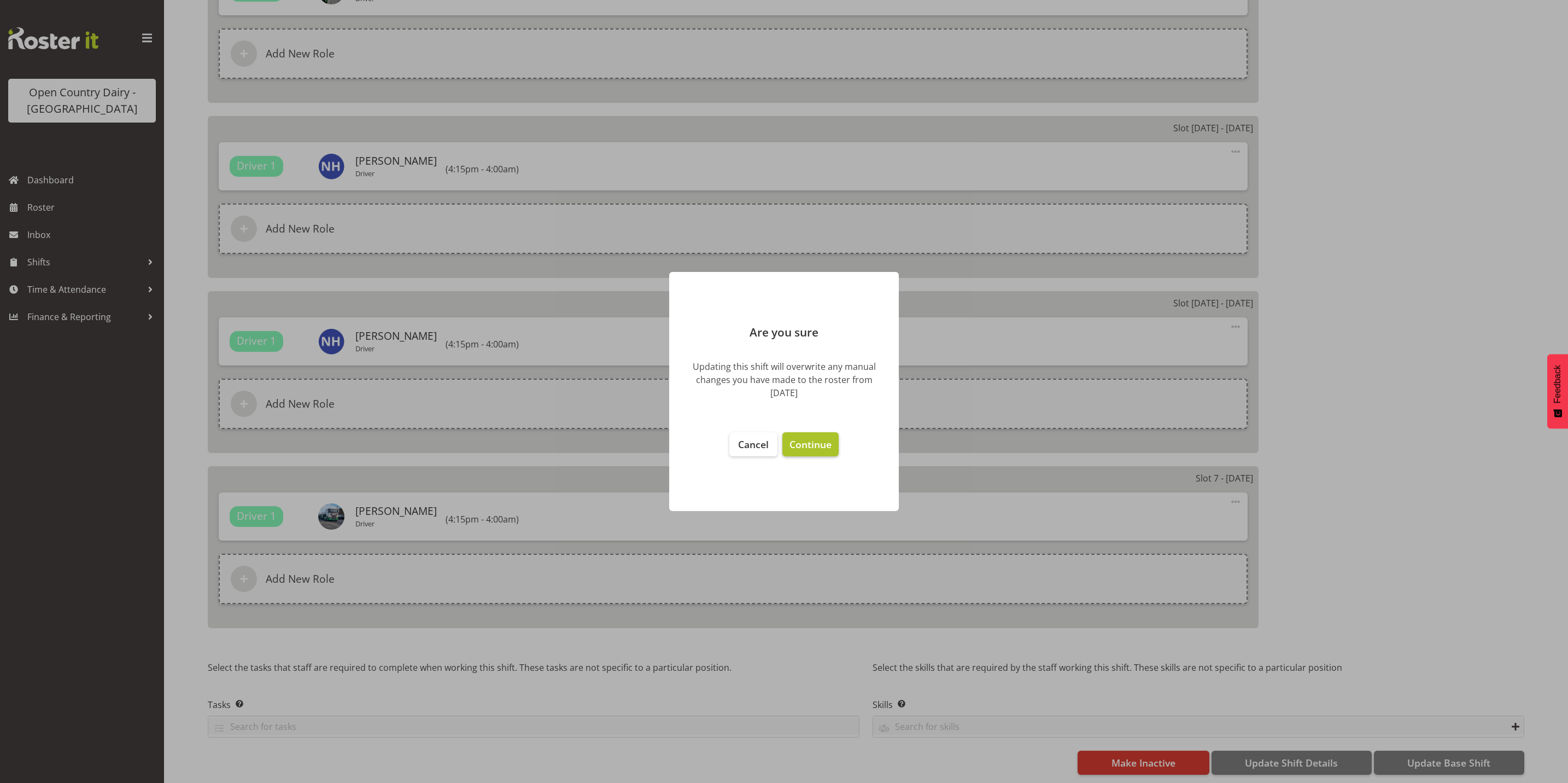
click at [806, 443] on span "Continue" at bounding box center [810, 444] width 42 height 13
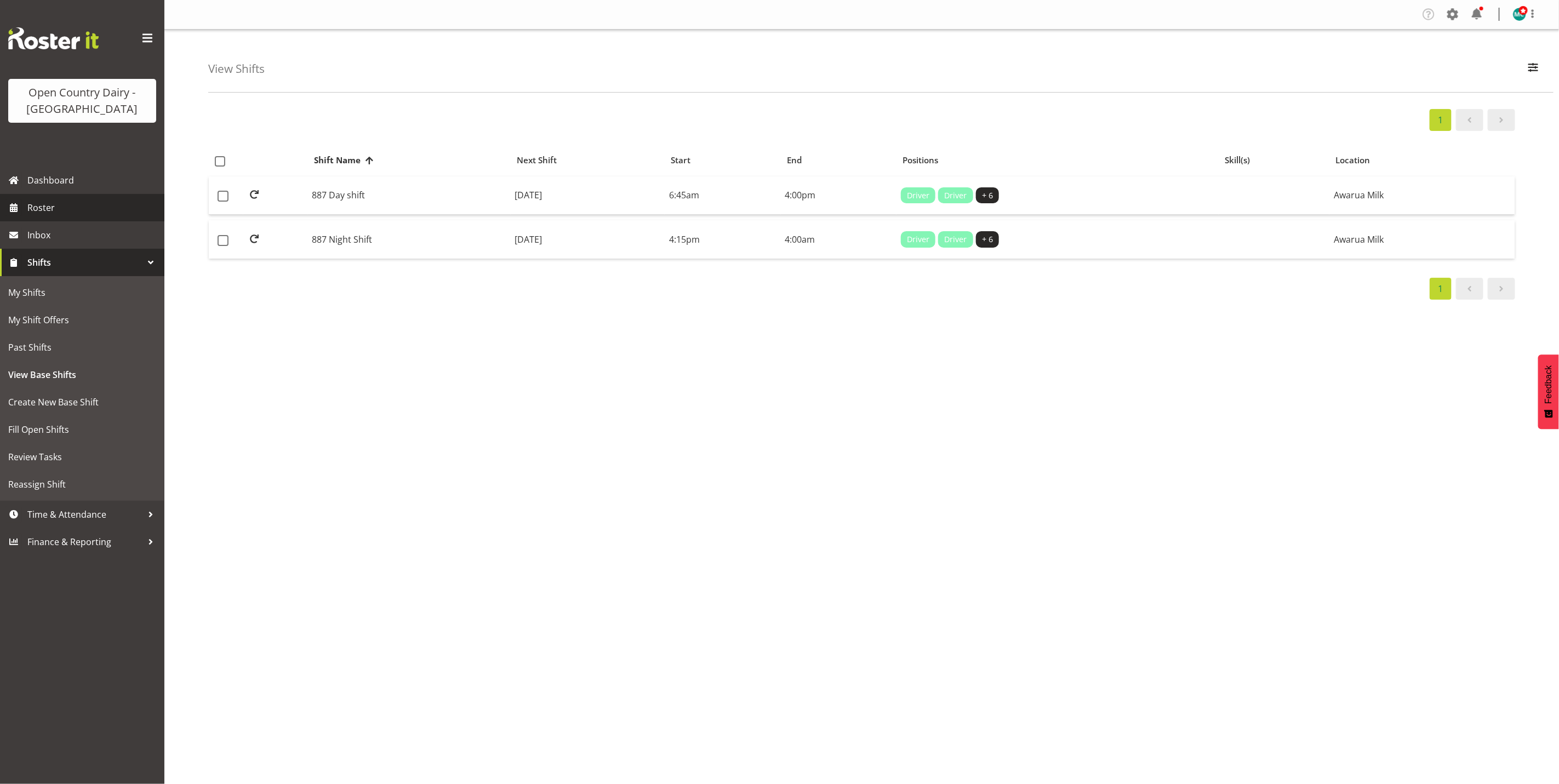
click at [40, 218] on link "Roster" at bounding box center [82, 207] width 165 height 27
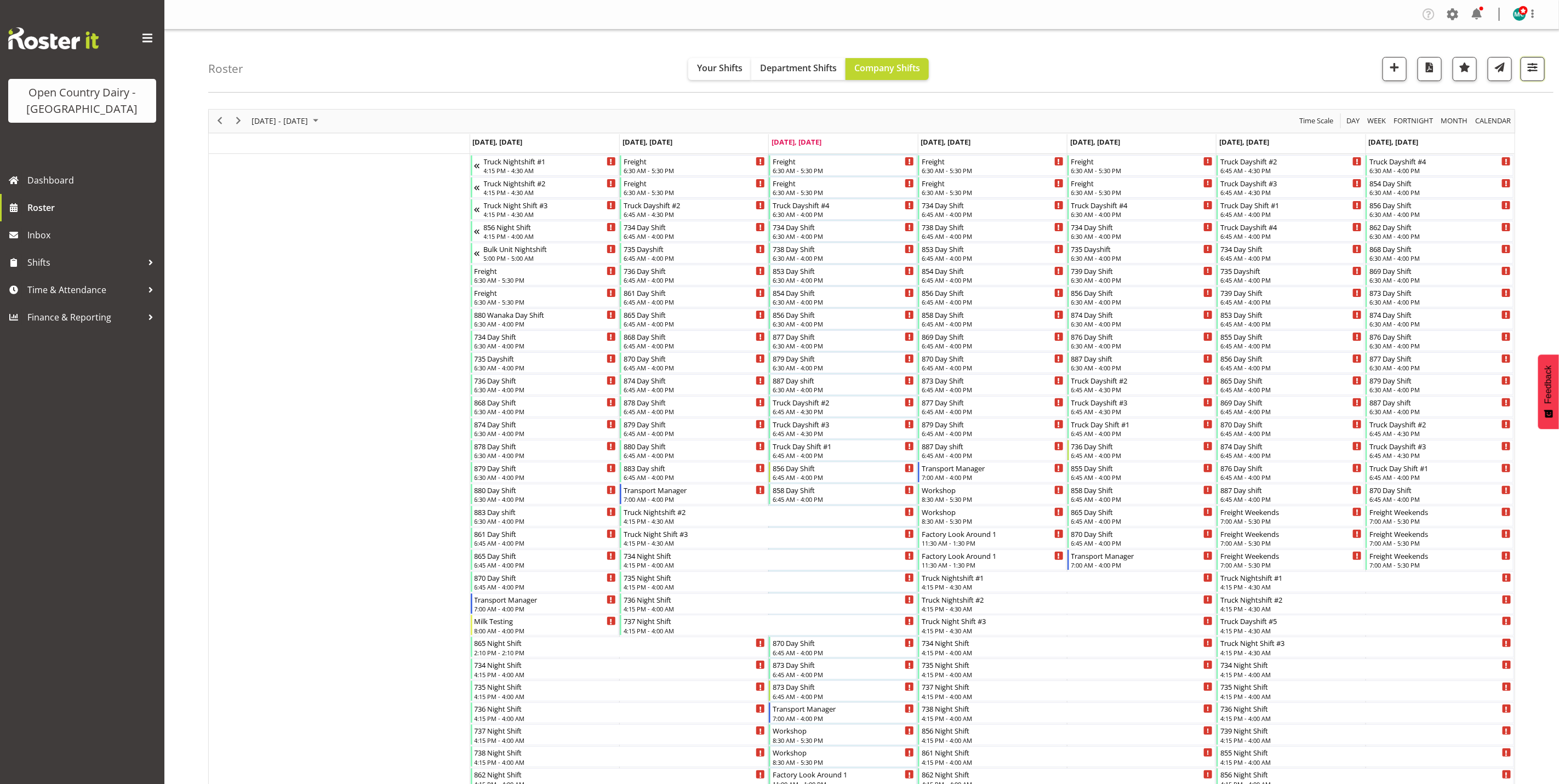
click at [1535, 61] on span "button" at bounding box center [1533, 67] width 14 height 14
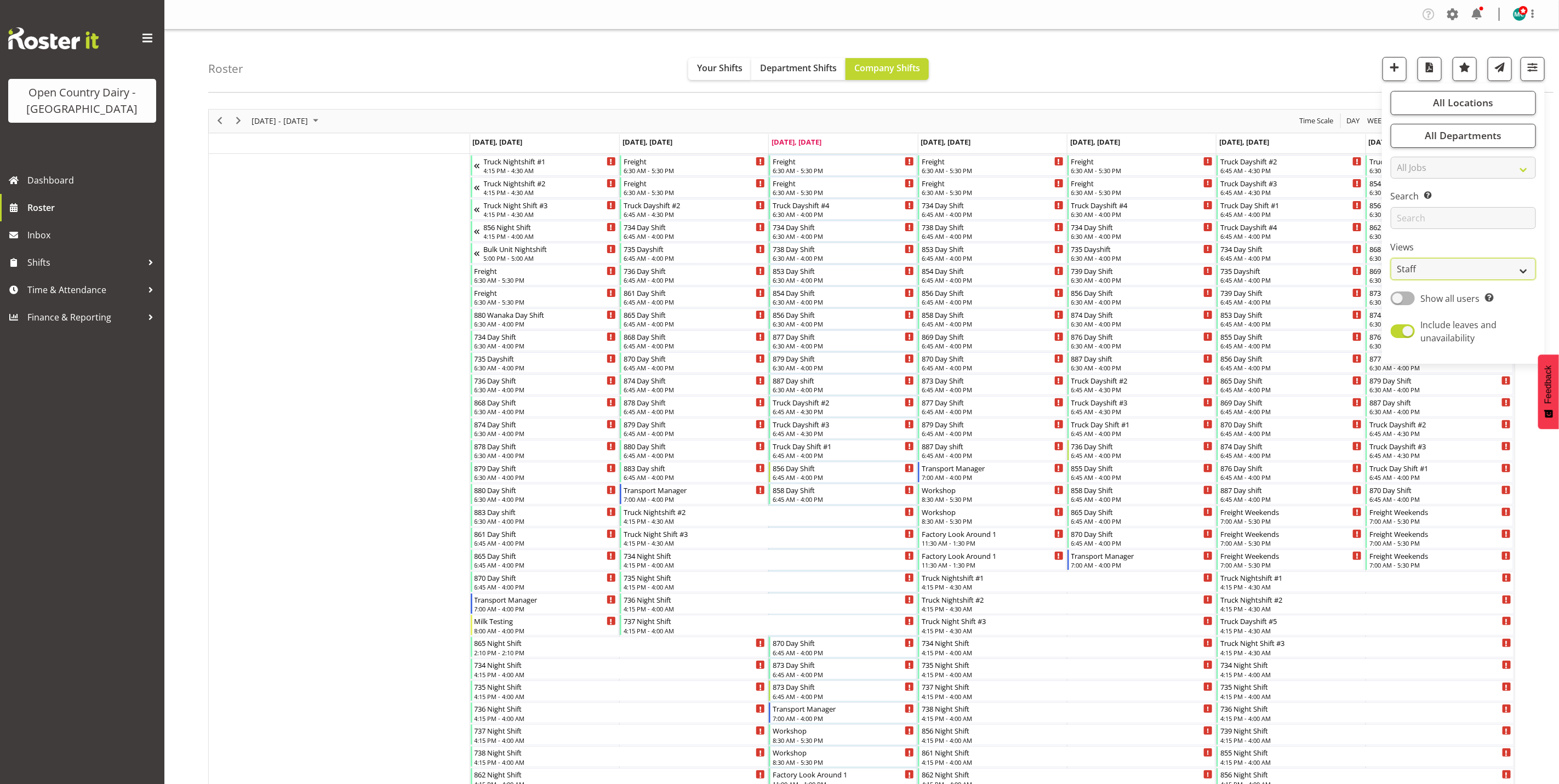
click at [1457, 271] on select "Staff Role Shift - Horizontal Shift - Vertical Staff - Location" at bounding box center [1463, 269] width 145 height 22
select select "shiftH"
click at [1391, 258] on select "Staff Role Shift - Horizontal Shift - Vertical Staff - Location" at bounding box center [1463, 269] width 145 height 22
click at [1453, 271] on select "Staff Role Shift - Horizontal Shift - Vertical Staff - Location" at bounding box center [1463, 269] width 145 height 22
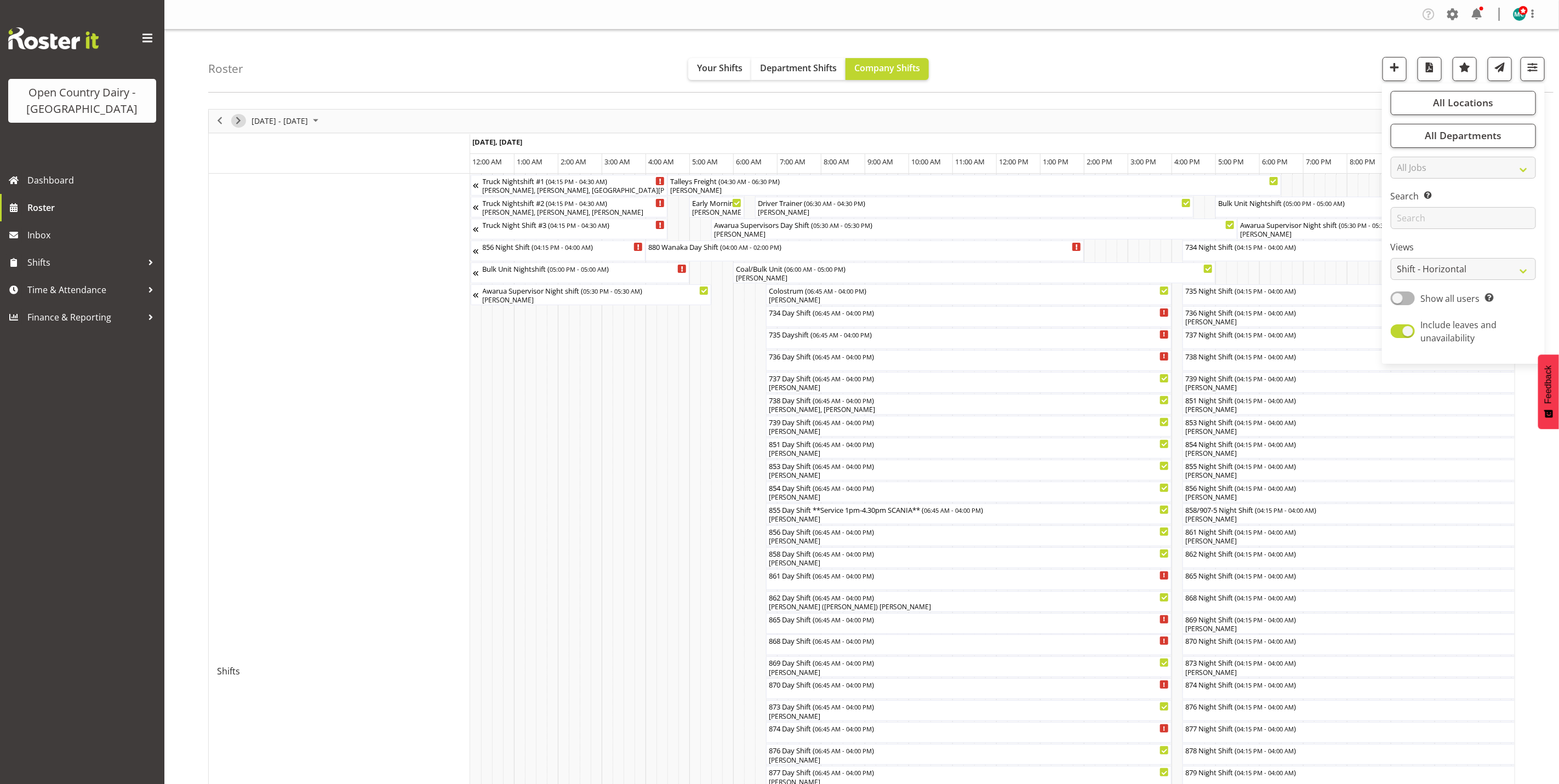
click at [239, 122] on span "Next" at bounding box center [238, 121] width 13 height 14
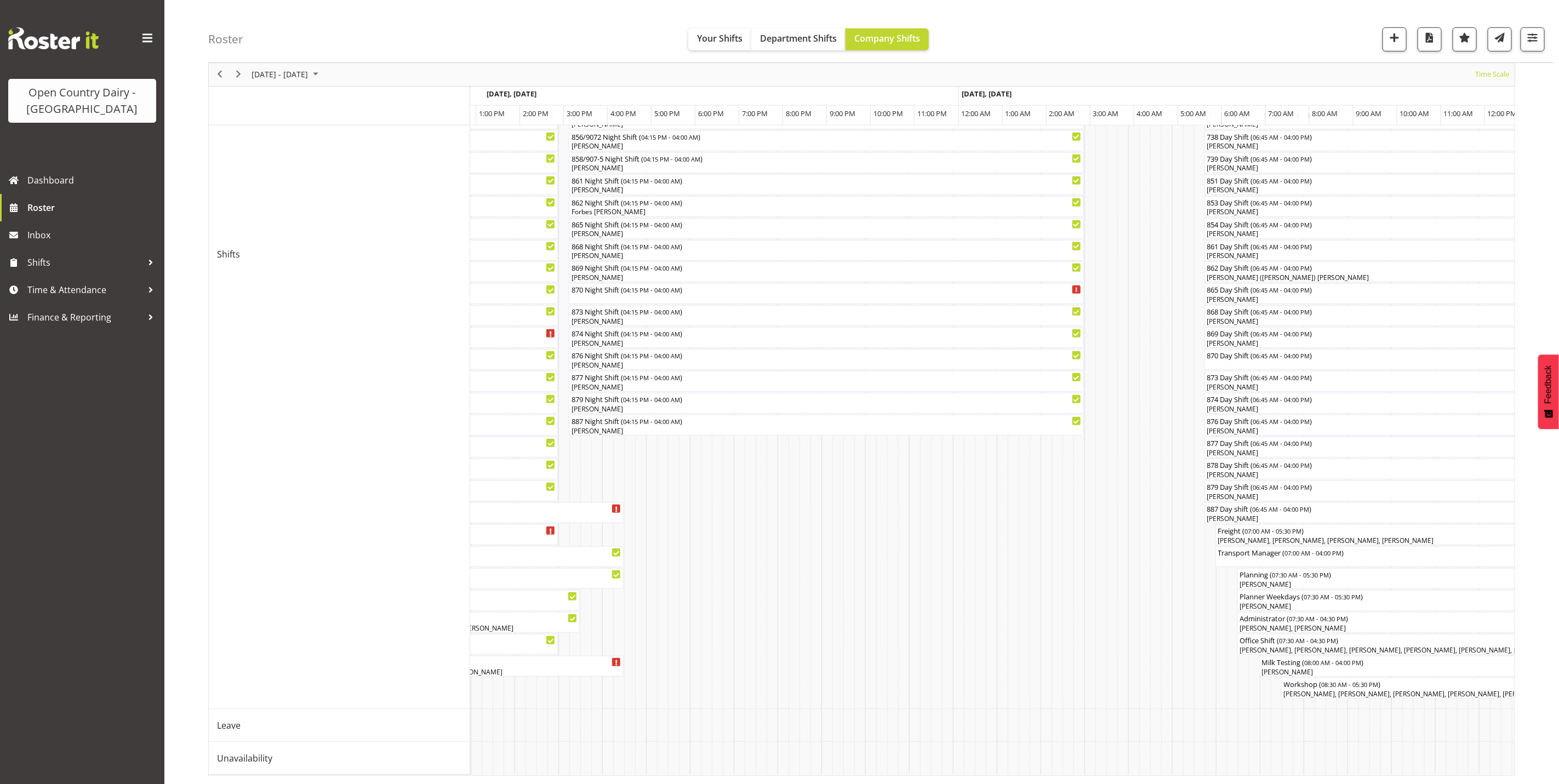
scroll to position [0, 1707]
